Goal: Find specific page/section: Find specific page/section

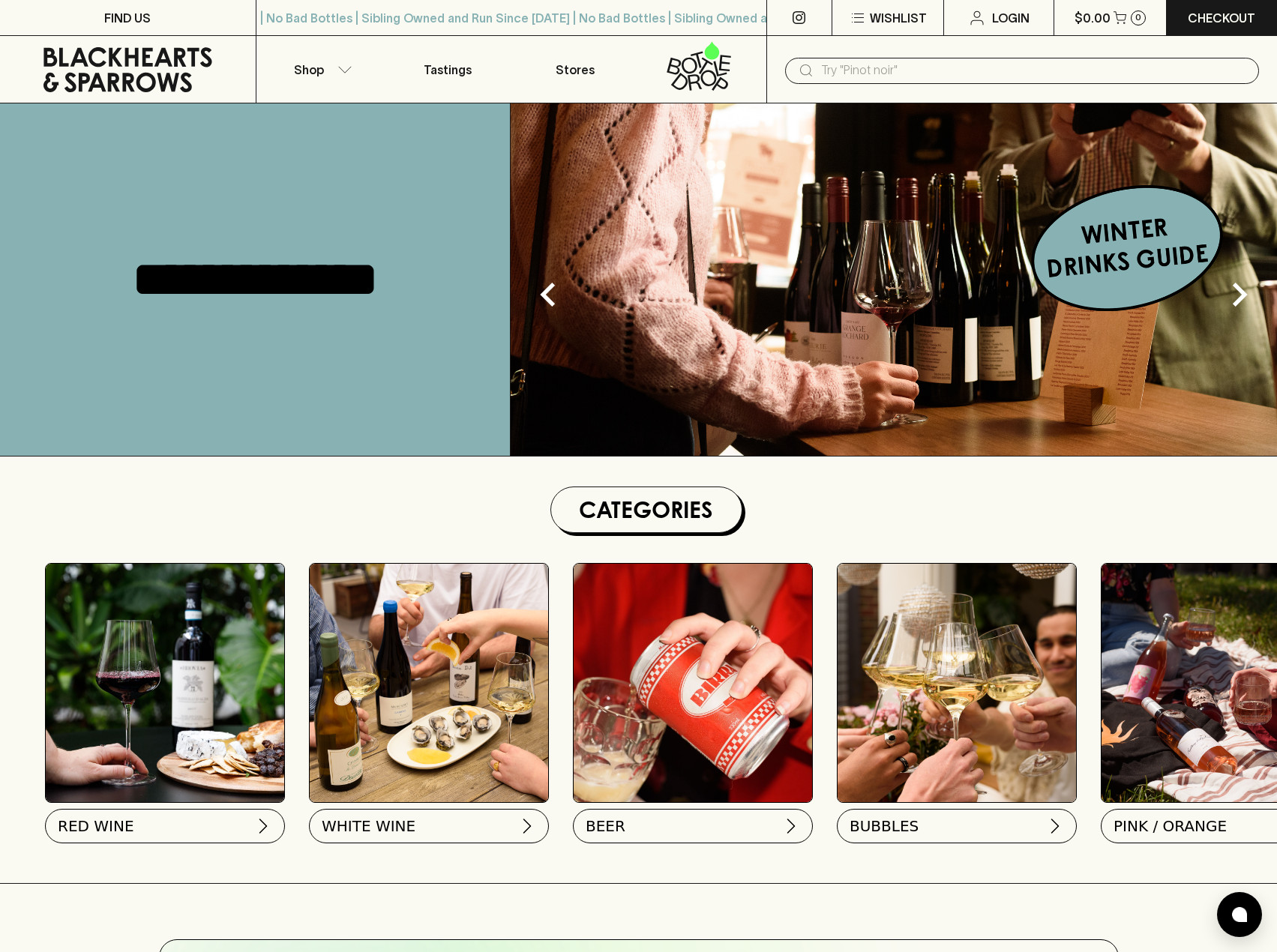
click at [436, 675] on img at bounding box center [429, 683] width 239 height 238
click at [434, 824] on button "WHITE WINE" at bounding box center [427, 823] width 240 height 34
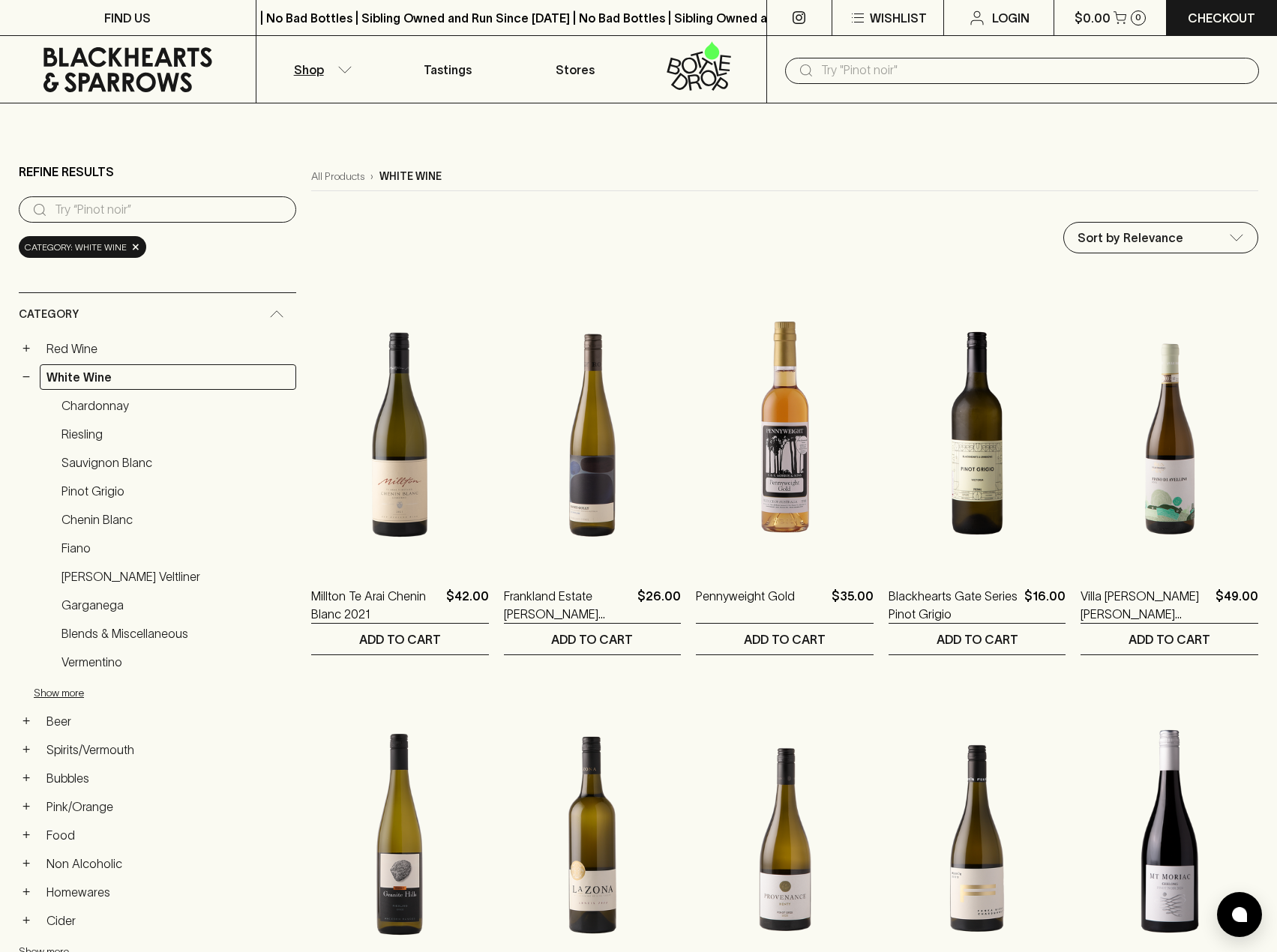
click at [98, 84] on icon at bounding box center [128, 70] width 169 height 45
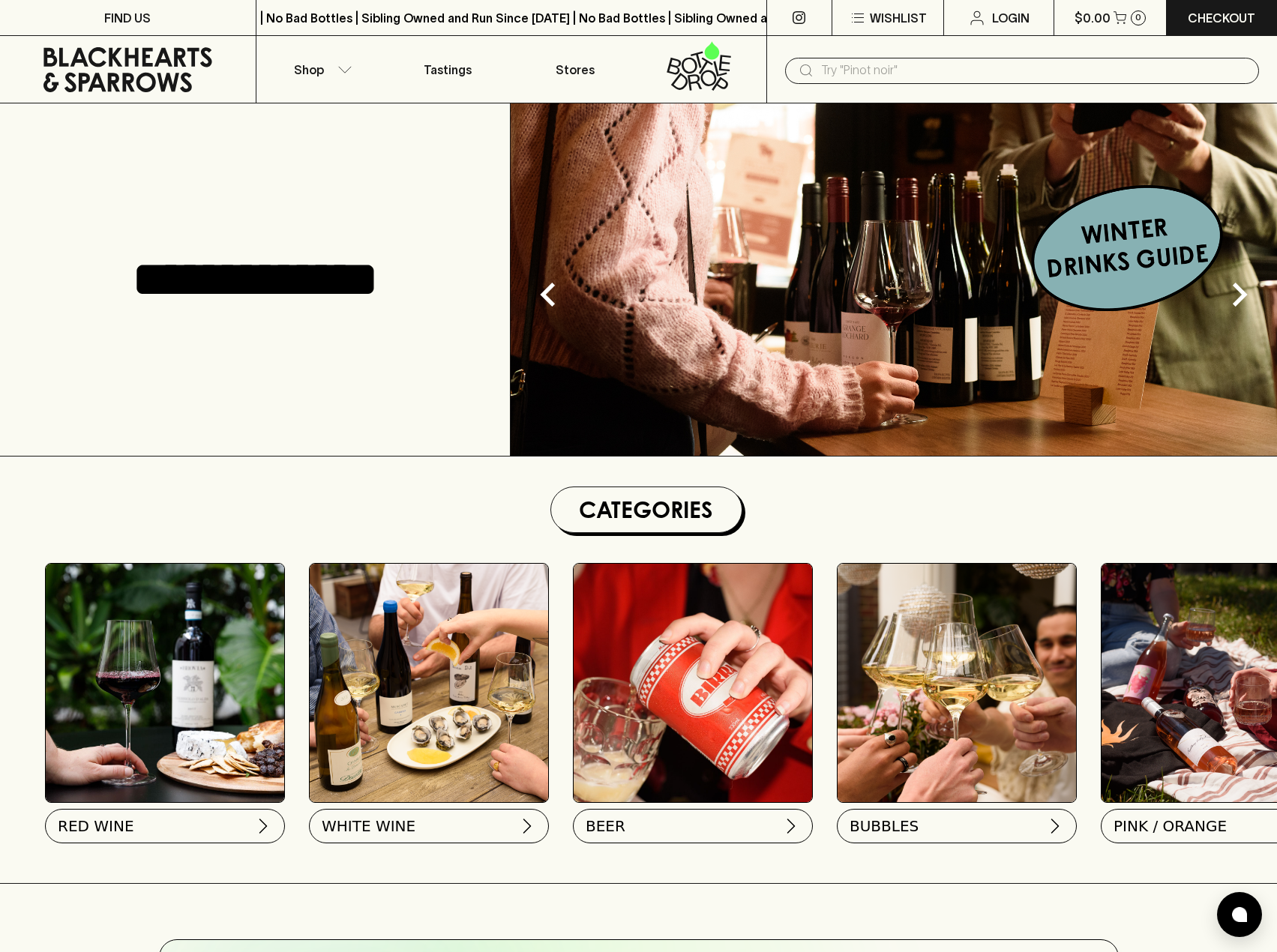
click at [164, 669] on img at bounding box center [164, 683] width 239 height 238
click at [158, 833] on button "RED WINE" at bounding box center [163, 823] width 240 height 34
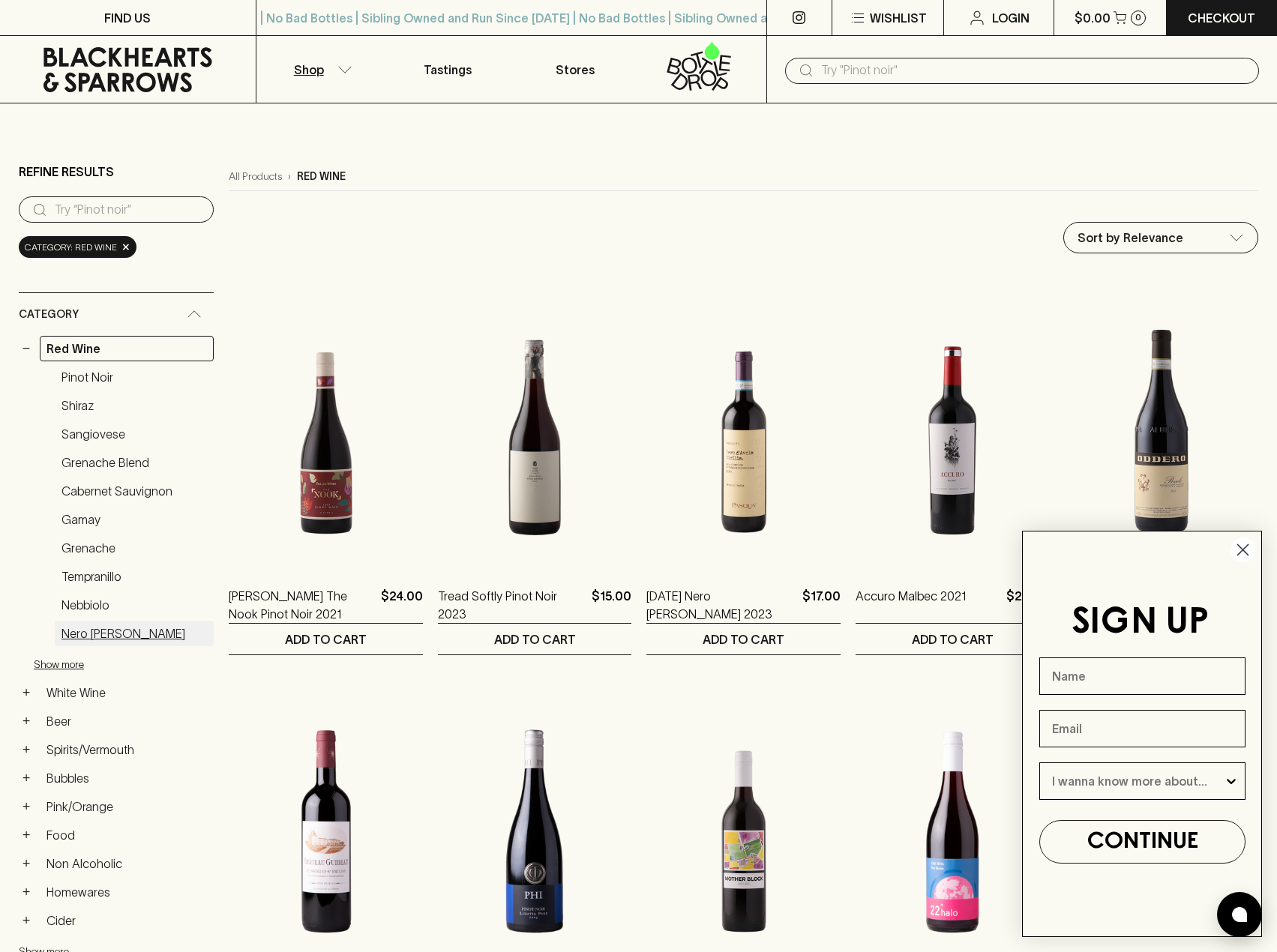
click at [132, 629] on link "Nero d'Avola" at bounding box center [134, 633] width 159 height 25
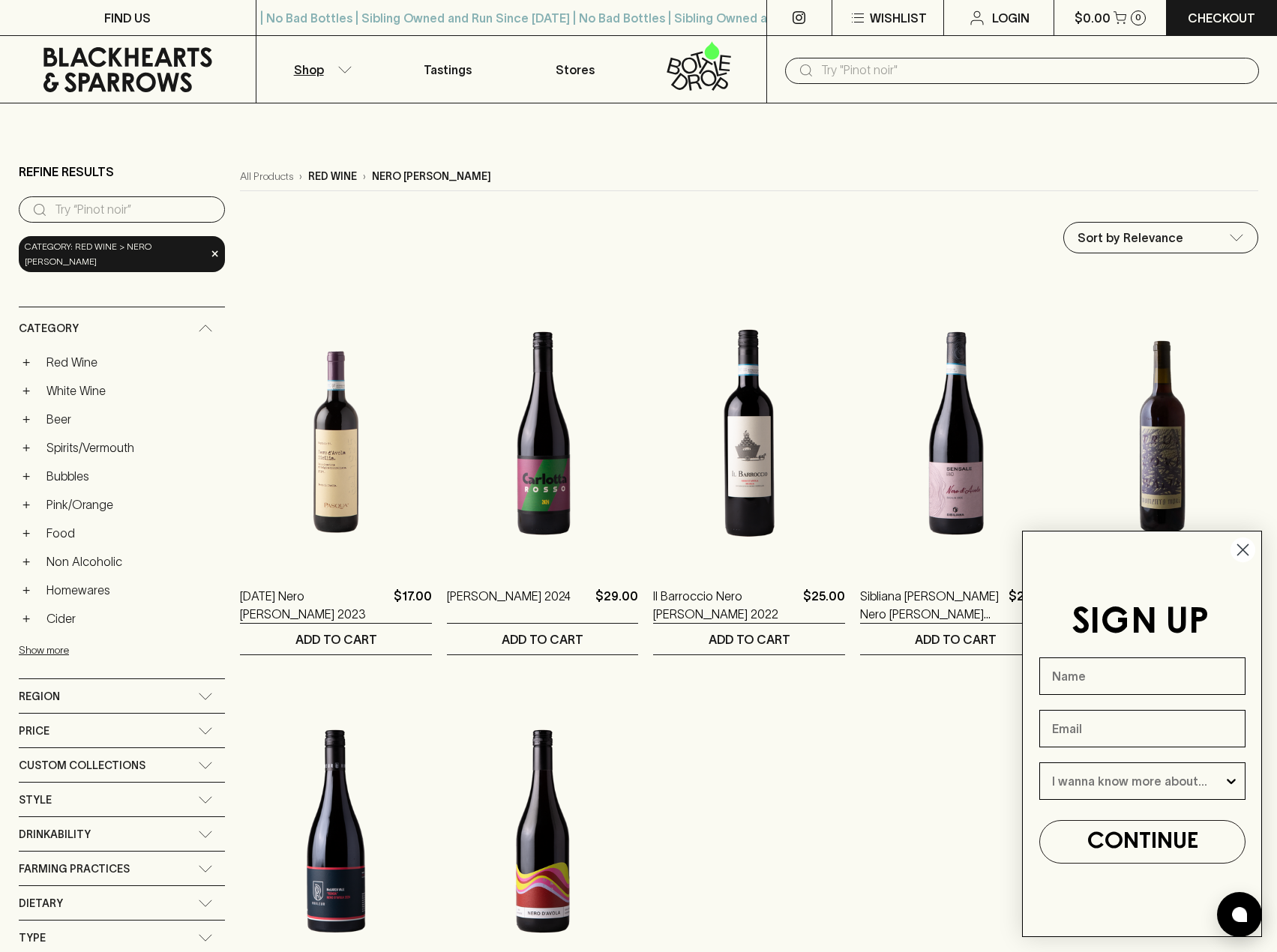
click at [1248, 549] on circle "Close dialog" at bounding box center [1243, 549] width 25 height 25
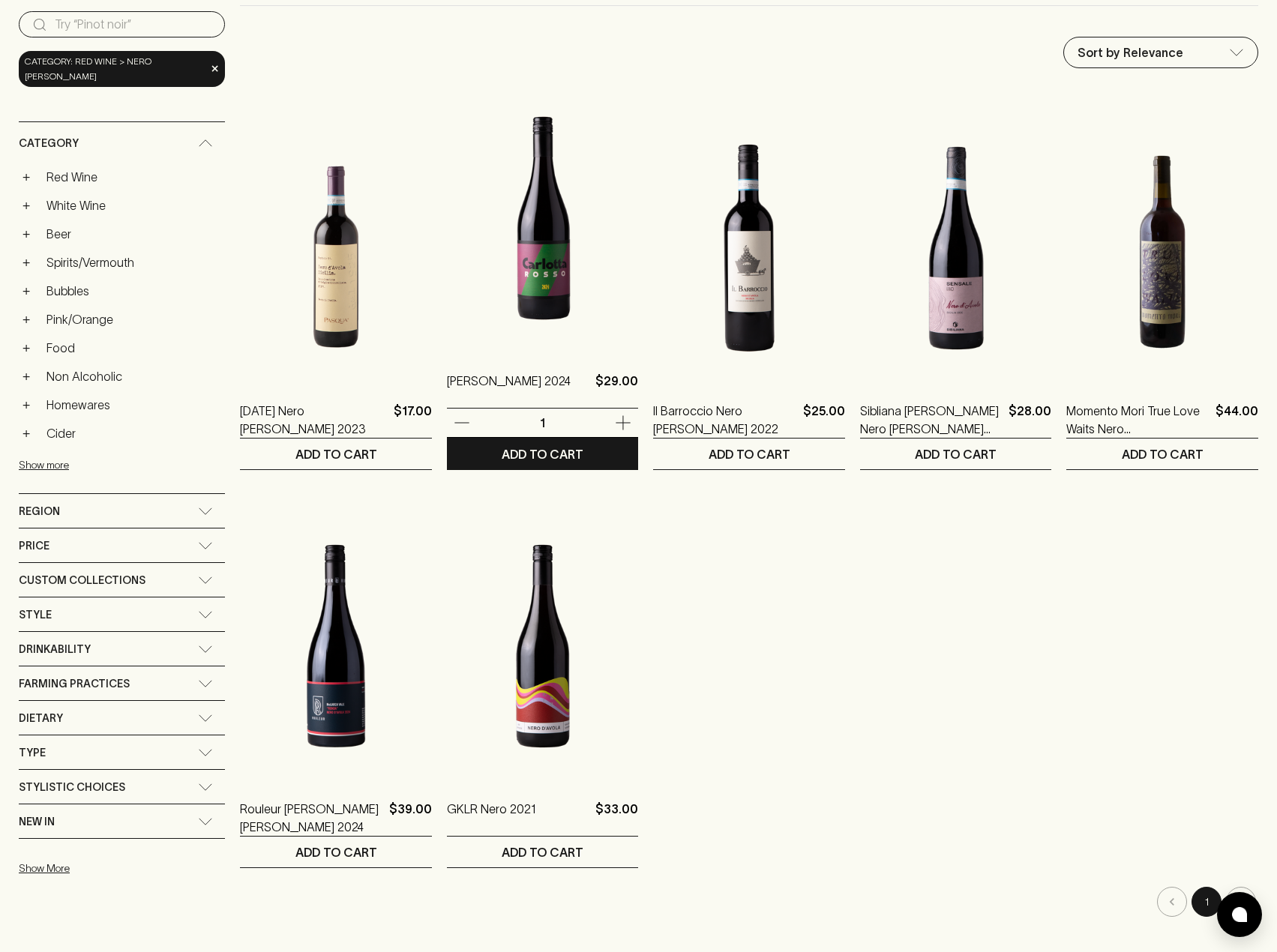
scroll to position [75, 0]
